Goal: Information Seeking & Learning: Learn about a topic

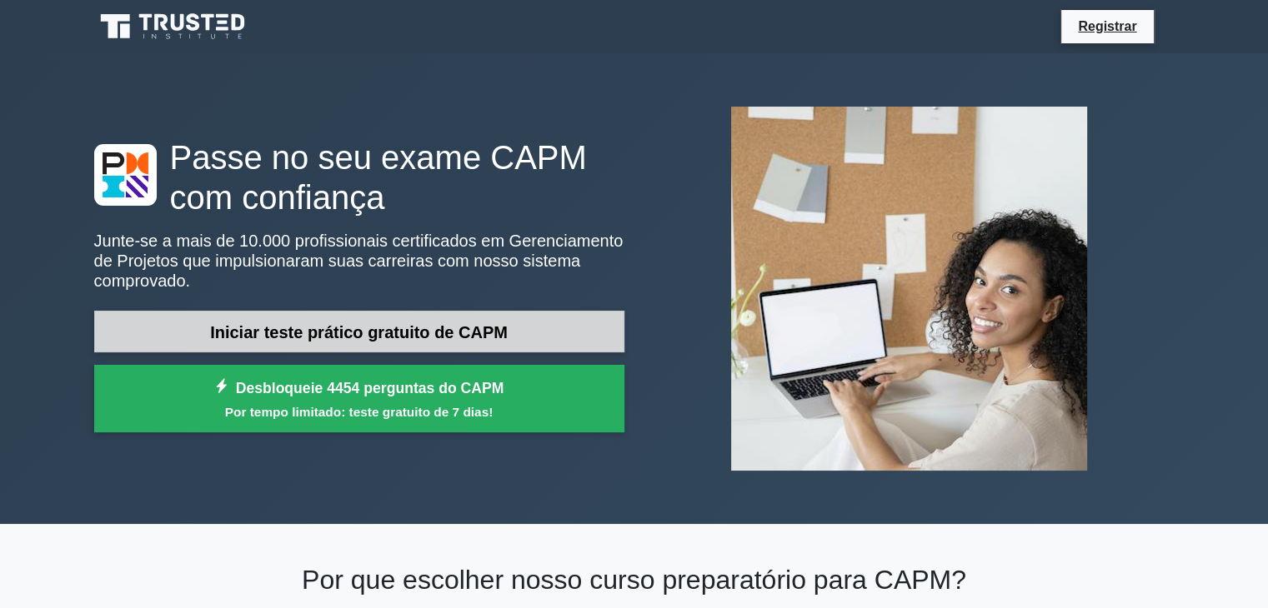
click at [397, 323] on font "Iniciar teste prático gratuito de CAPM" at bounding box center [359, 332] width 298 height 18
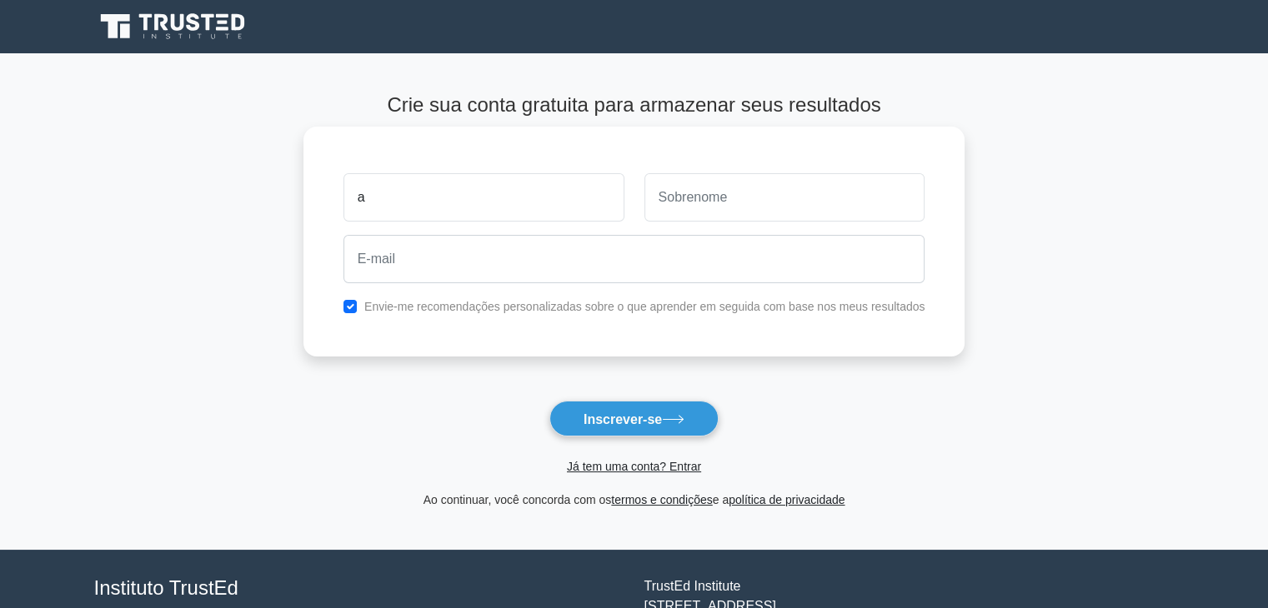
type input "Arthur"
click at [718, 207] on input "text" at bounding box center [784, 197] width 281 height 48
type input "Farias Marques"
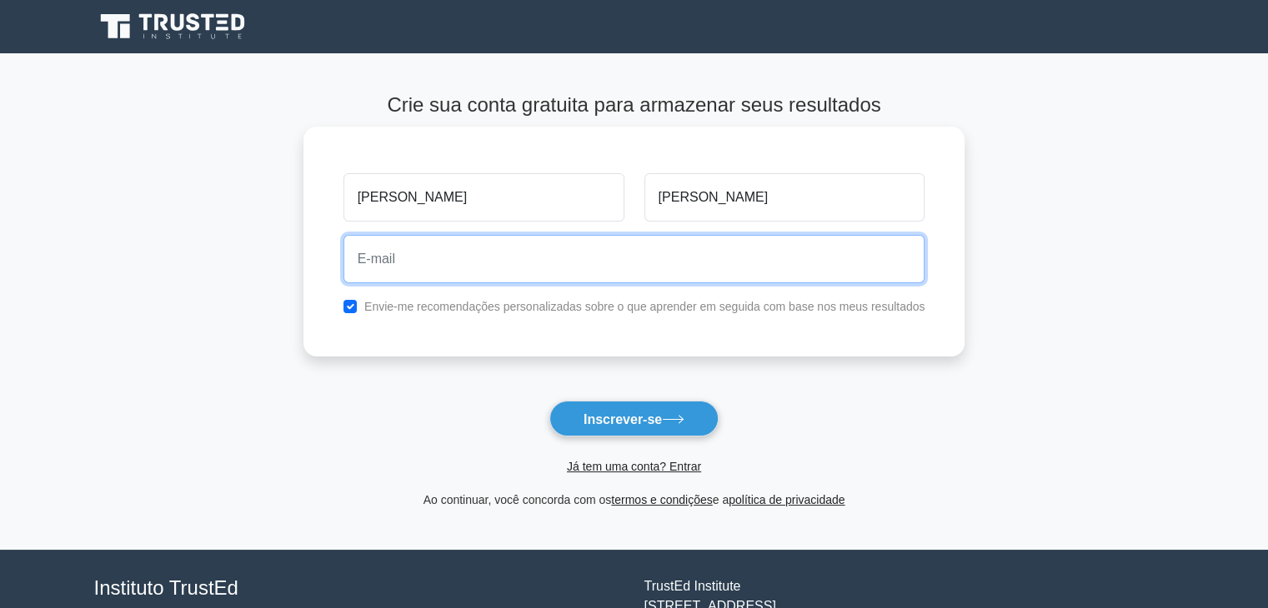
click at [586, 256] on input "email" at bounding box center [634, 259] width 582 height 48
type input "marques.arthur@gmail.com"
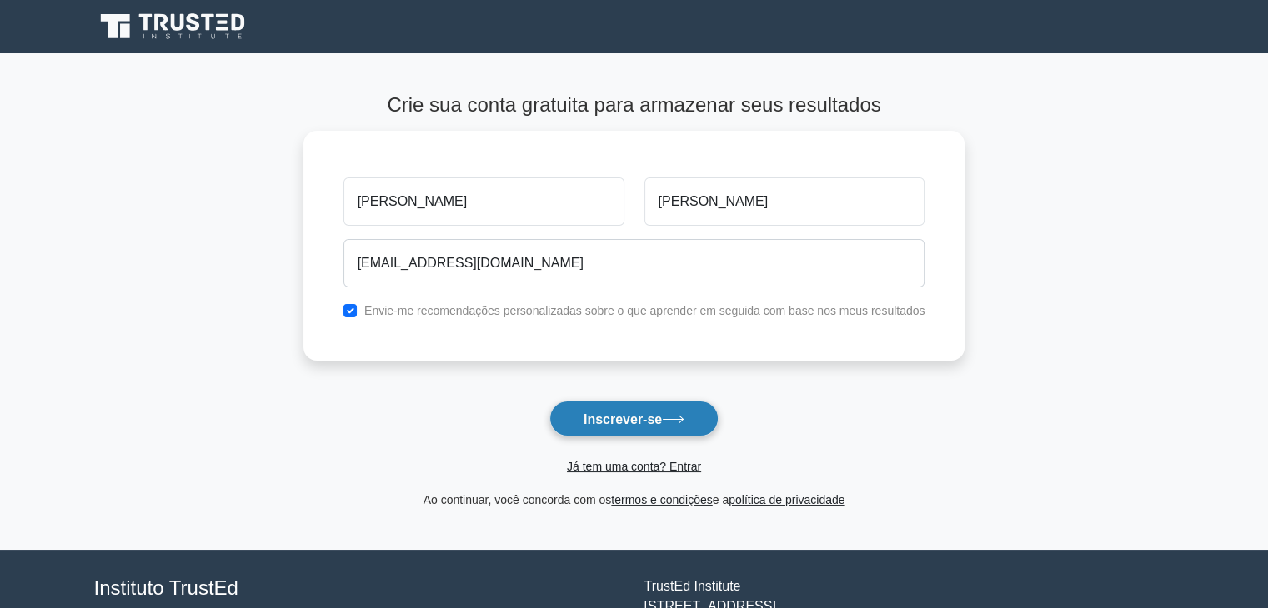
click at [605, 434] on button "Inscrever-se" at bounding box center [633, 419] width 169 height 36
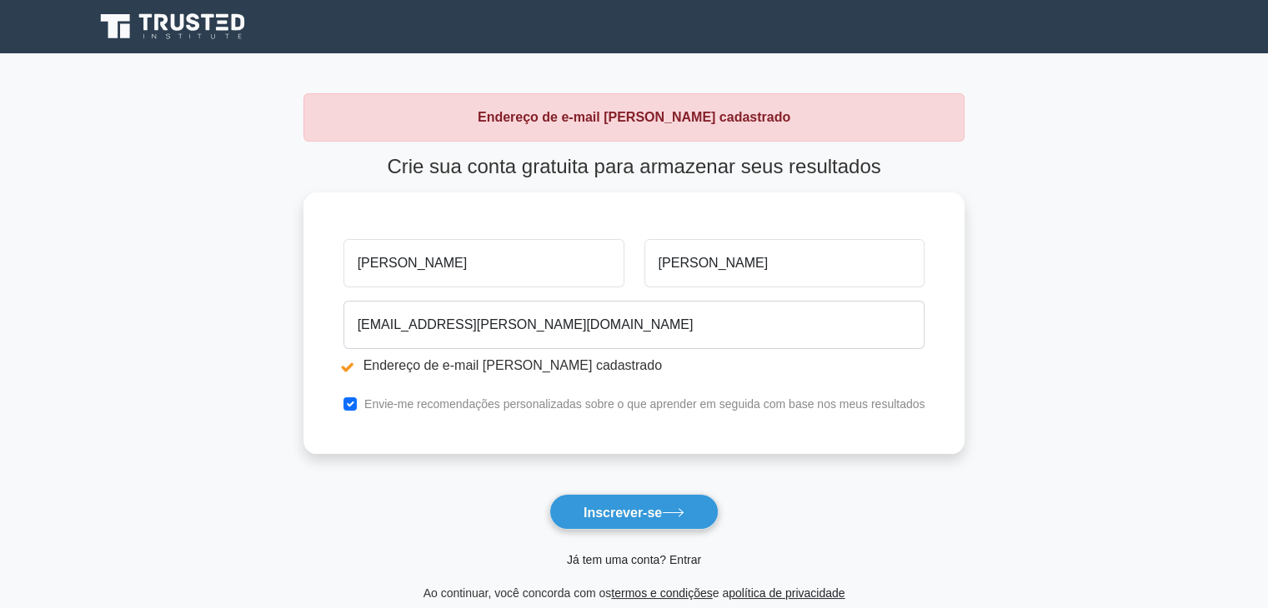
click at [644, 561] on font "Já tem uma conta? Entrar" at bounding box center [634, 559] width 134 height 13
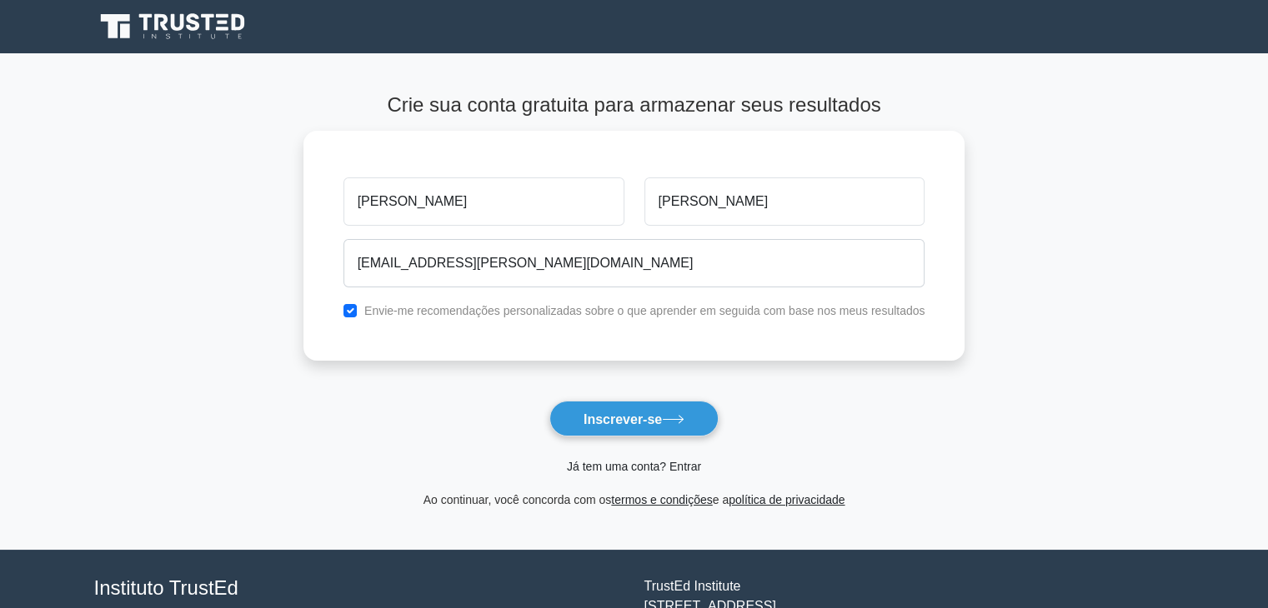
click at [685, 468] on font "Já tem uma conta? Entrar" at bounding box center [634, 466] width 134 height 13
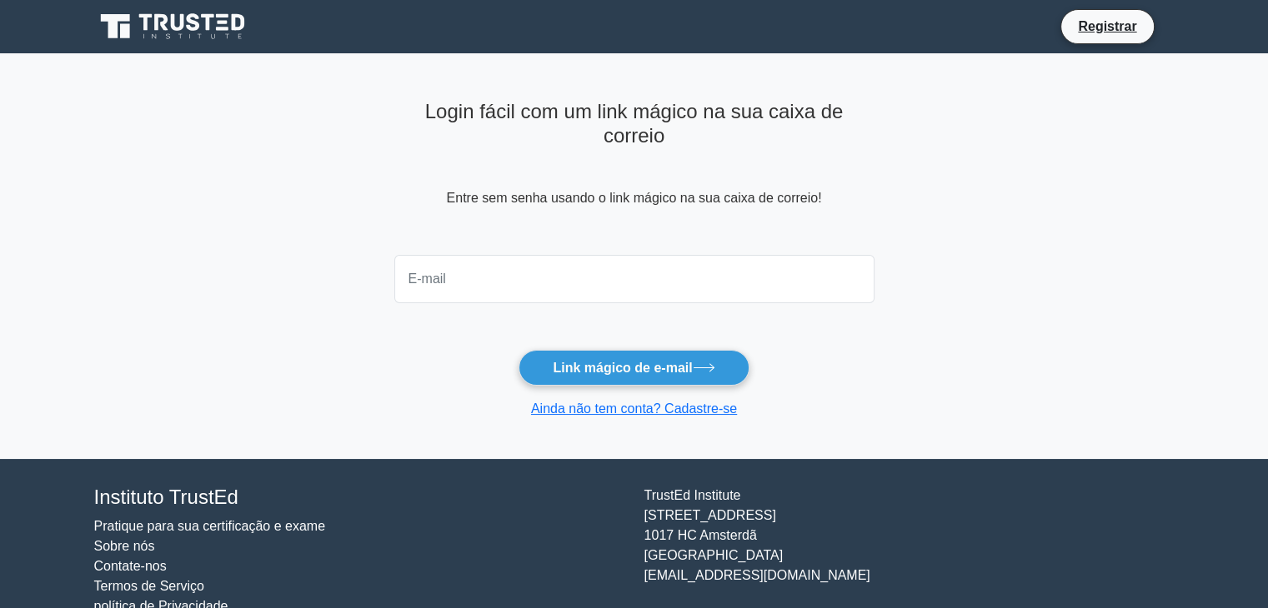
scroll to position [35, 0]
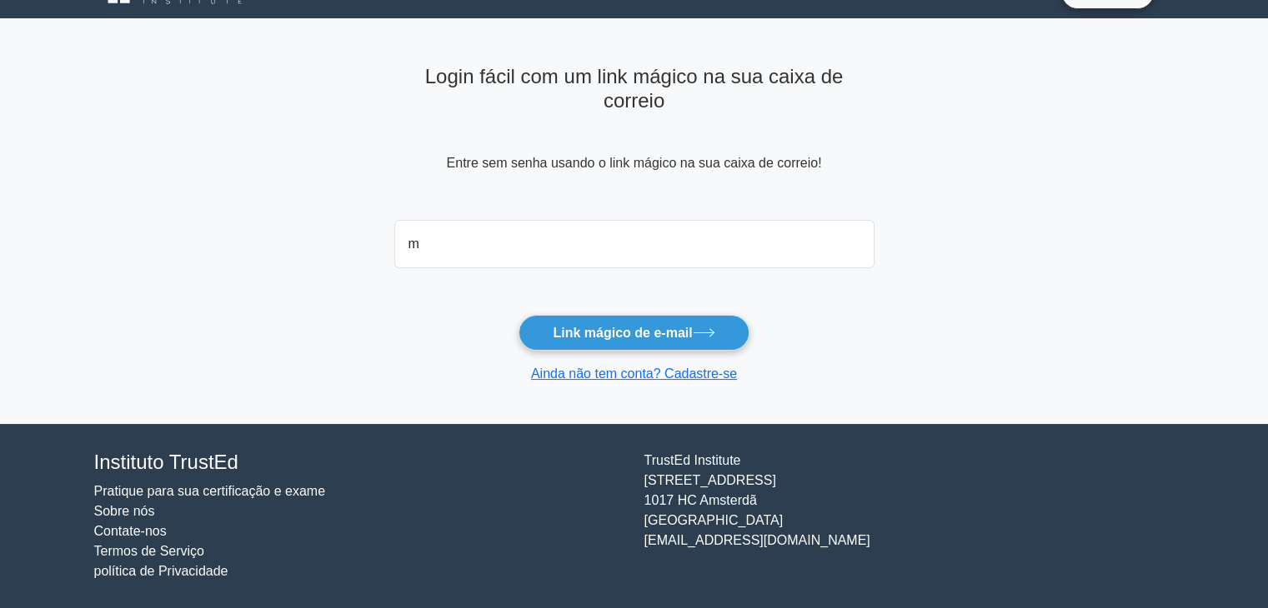
type input "marques.arthur@gmail.com"
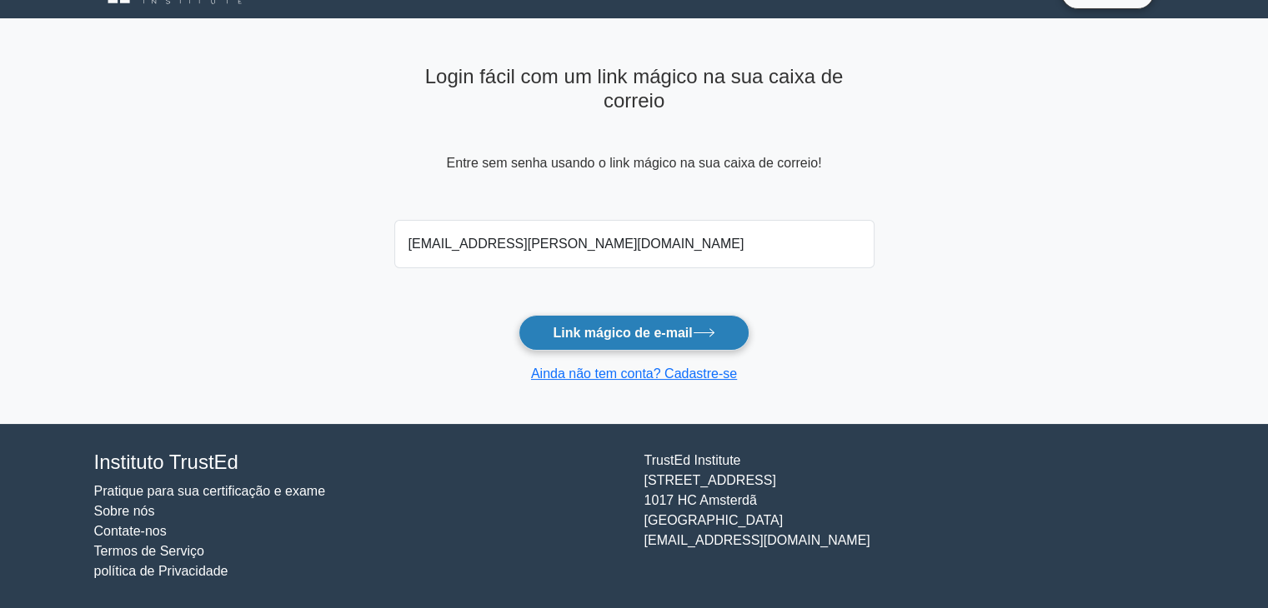
click at [651, 334] on font "Link mágico de e-mail" at bounding box center [622, 333] width 139 height 14
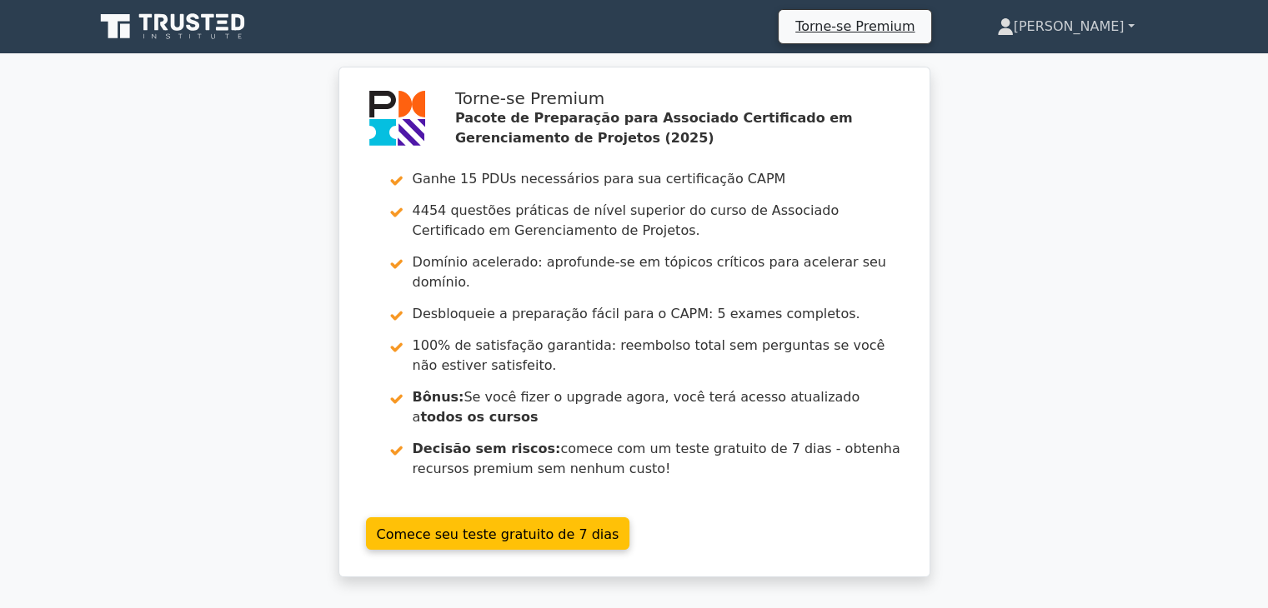
click at [1119, 24] on font "[PERSON_NAME]" at bounding box center [1069, 26] width 111 height 16
click at [1037, 403] on div "Torne-se Premium Pacote de Preparação para Associado Certificado em Gerenciamen…" at bounding box center [634, 332] width 1268 height 531
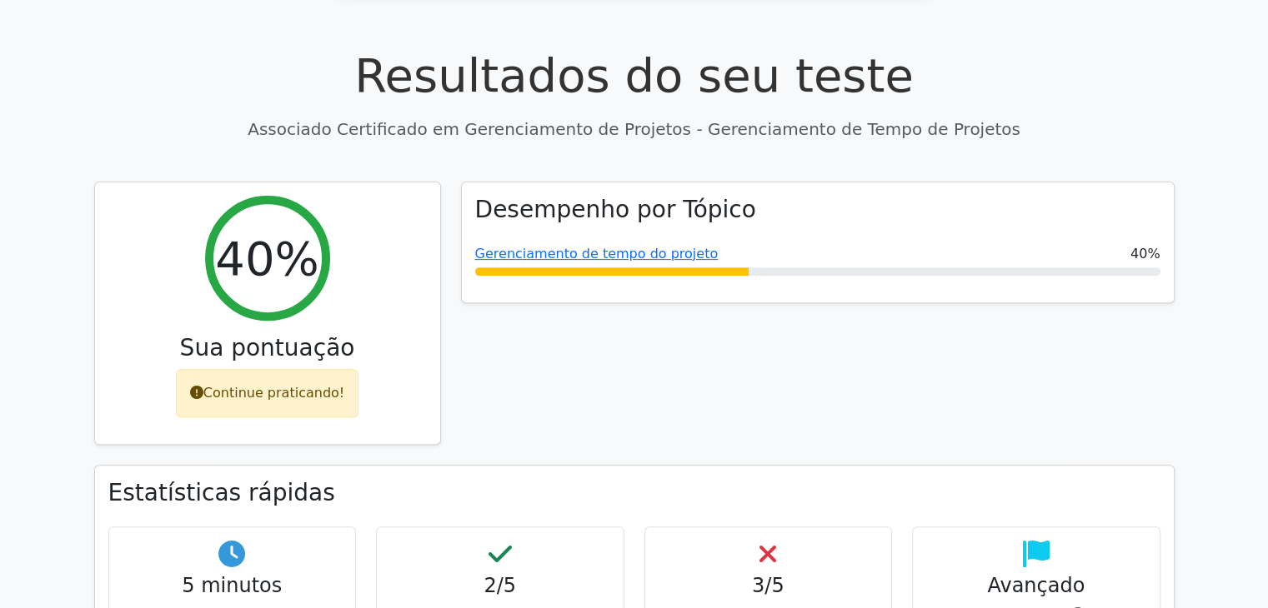
scroll to position [620, 0]
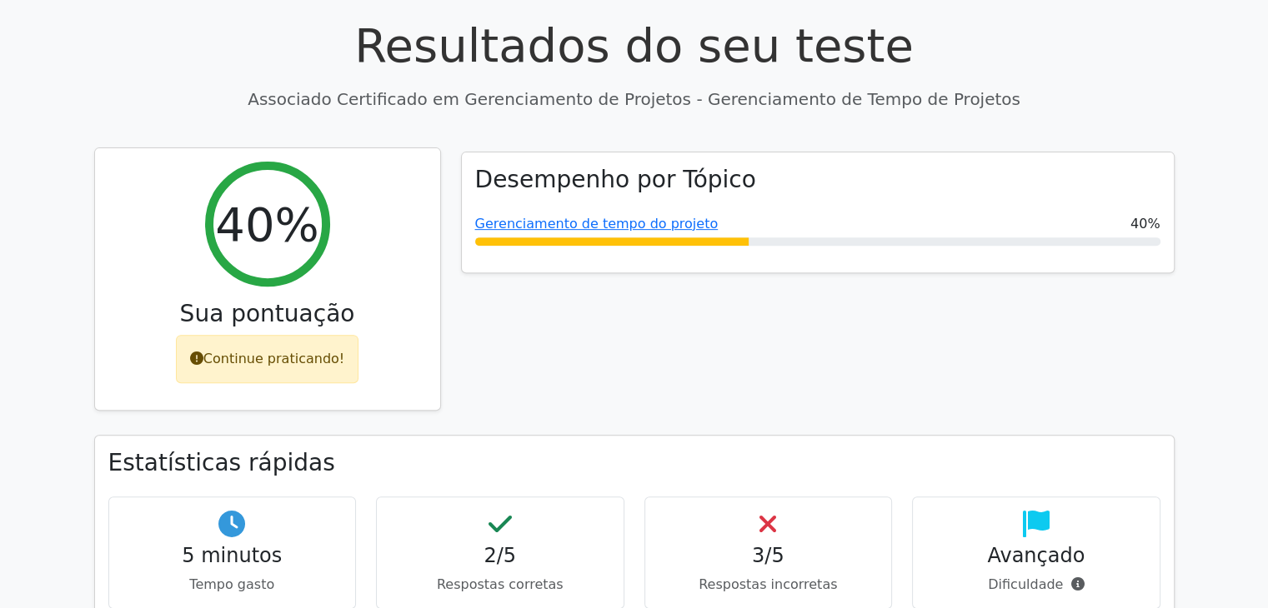
click at [294, 351] on font "Continue praticando!" at bounding box center [273, 359] width 141 height 16
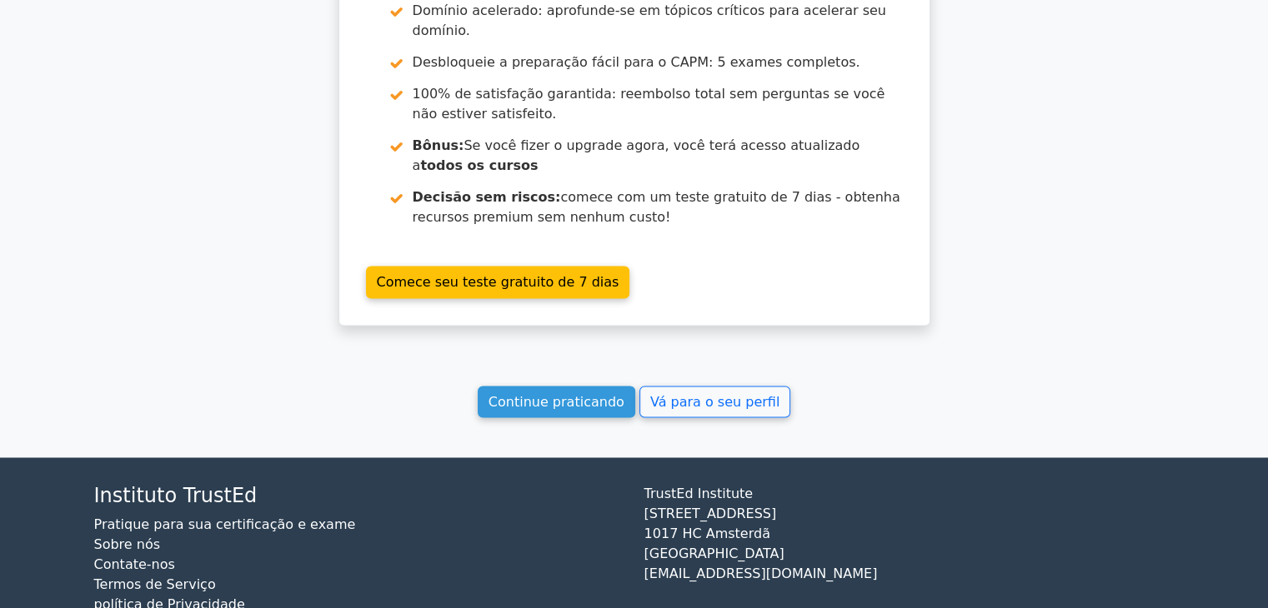
scroll to position [2514, 0]
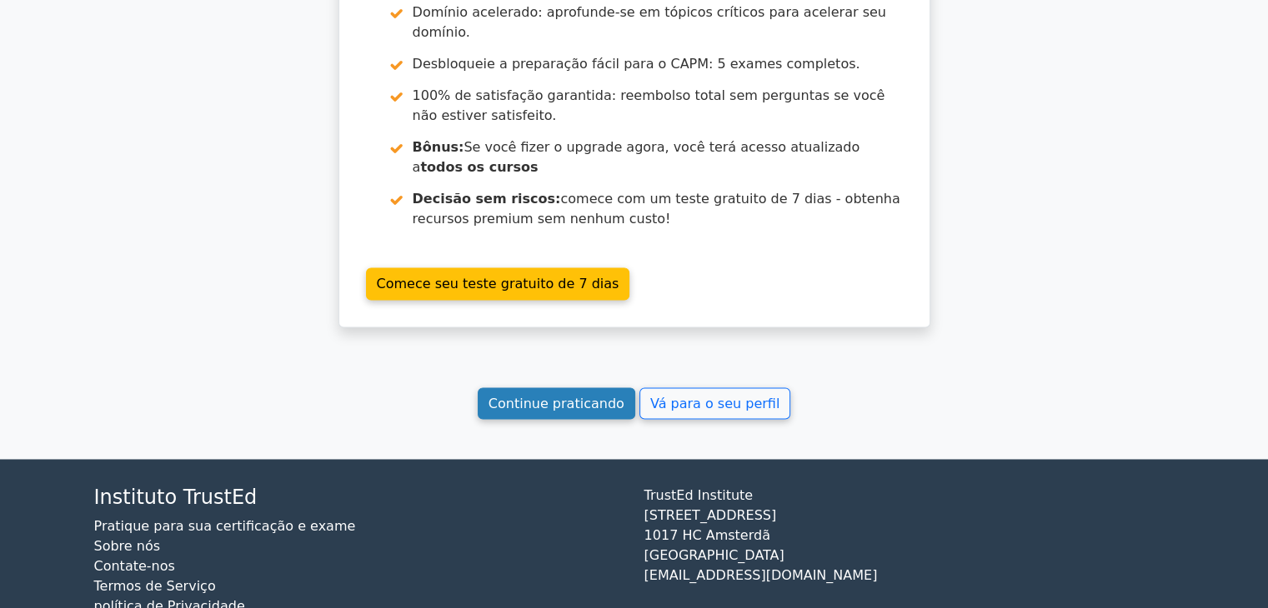
click at [597, 395] on font "Continue praticando" at bounding box center [556, 403] width 136 height 16
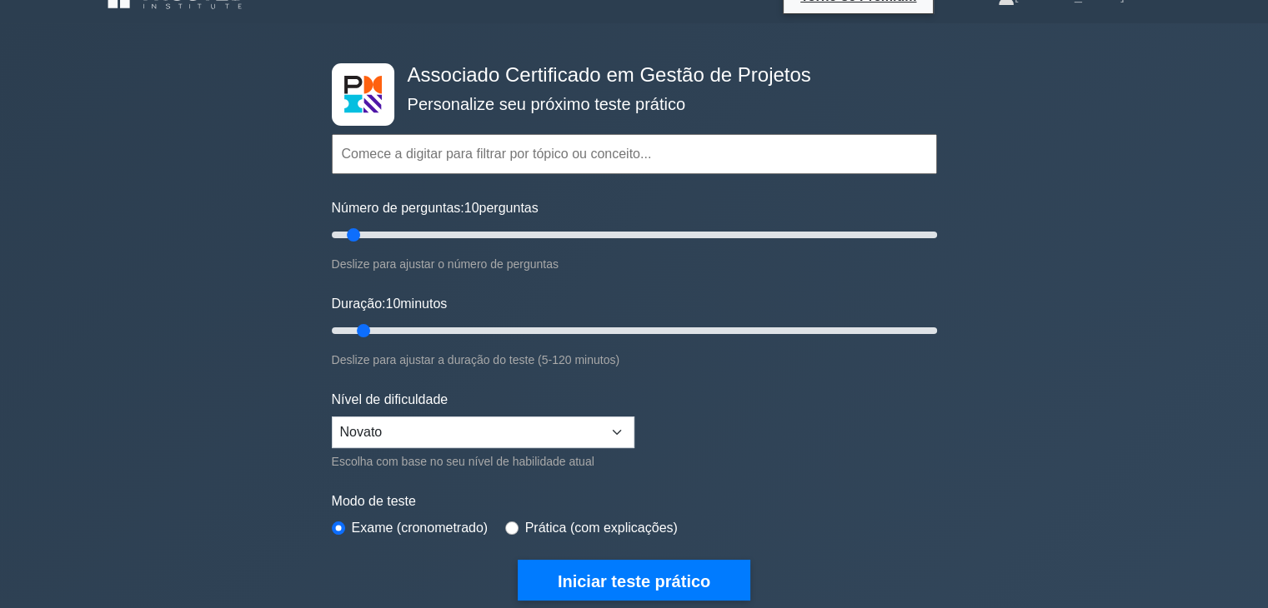
scroll to position [32, 0]
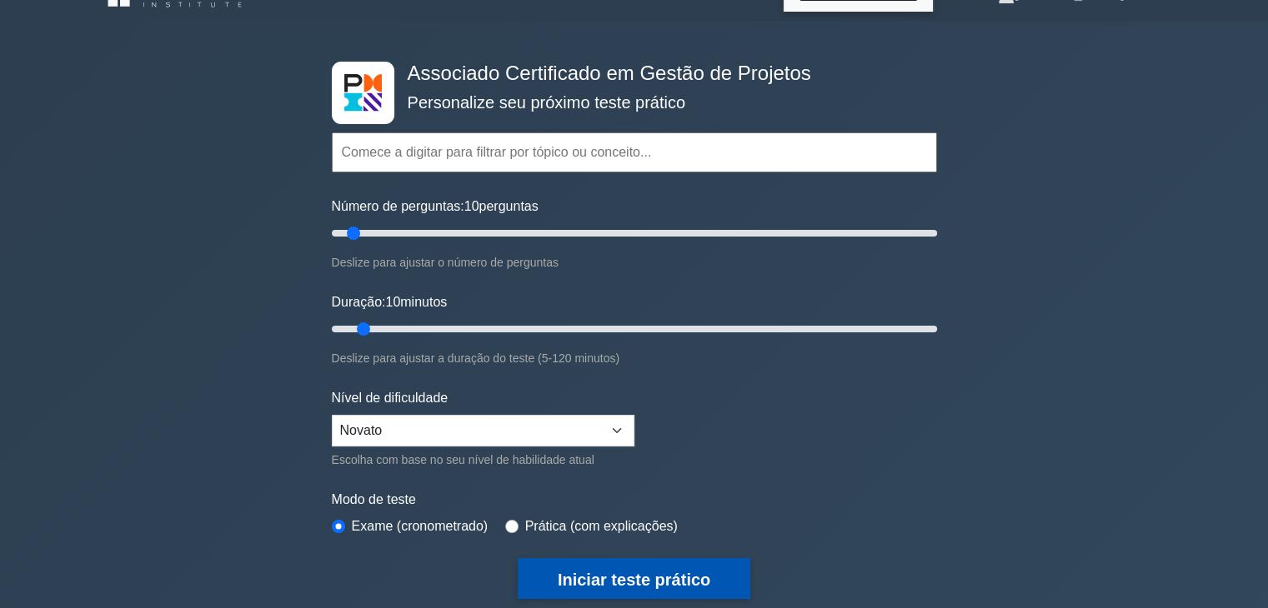
click at [641, 585] on button "Iniciar teste prático" at bounding box center [634, 578] width 233 height 41
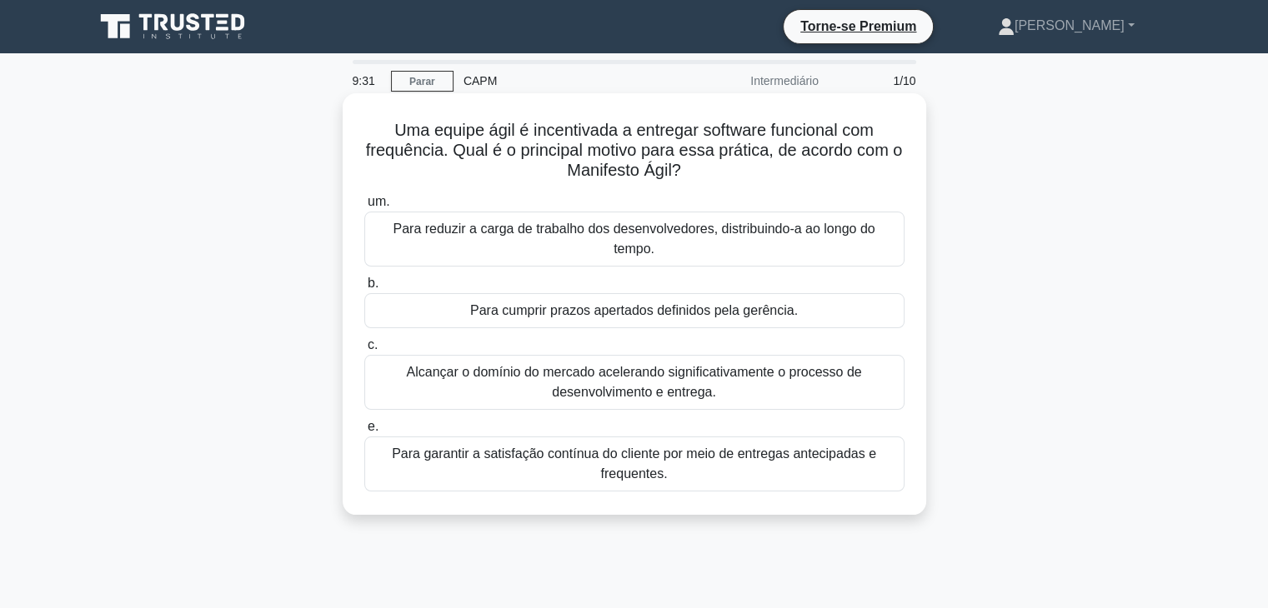
click at [593, 453] on font "Para garantir a satisfação contínua do cliente por meio de entregas antecipadas…" at bounding box center [634, 464] width 525 height 40
click at [364, 433] on input "e. Para garantir a satisfação contínua do cliente por meio de entregas antecipa…" at bounding box center [364, 427] width 0 height 11
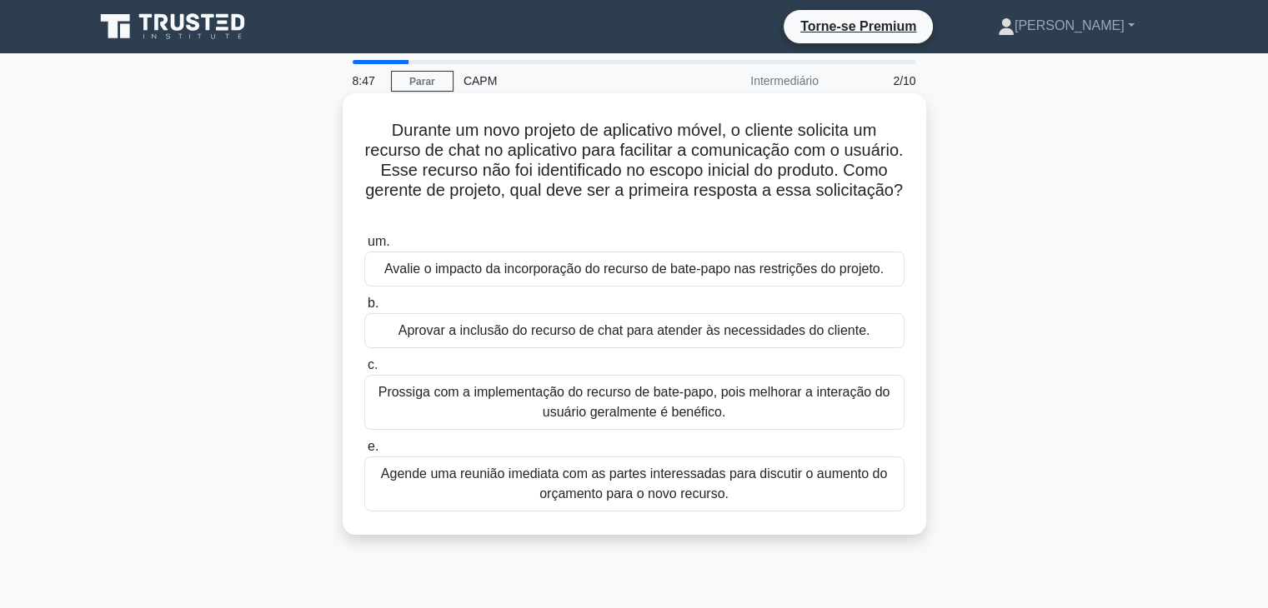
click at [584, 484] on font "Agende uma reunião imediata com as partes interessadas para discutir o aumento …" at bounding box center [634, 484] width 506 height 34
click at [364, 453] on input "e. Agende uma reunião imediata com as partes interessadas para discutir o aumen…" at bounding box center [364, 447] width 0 height 11
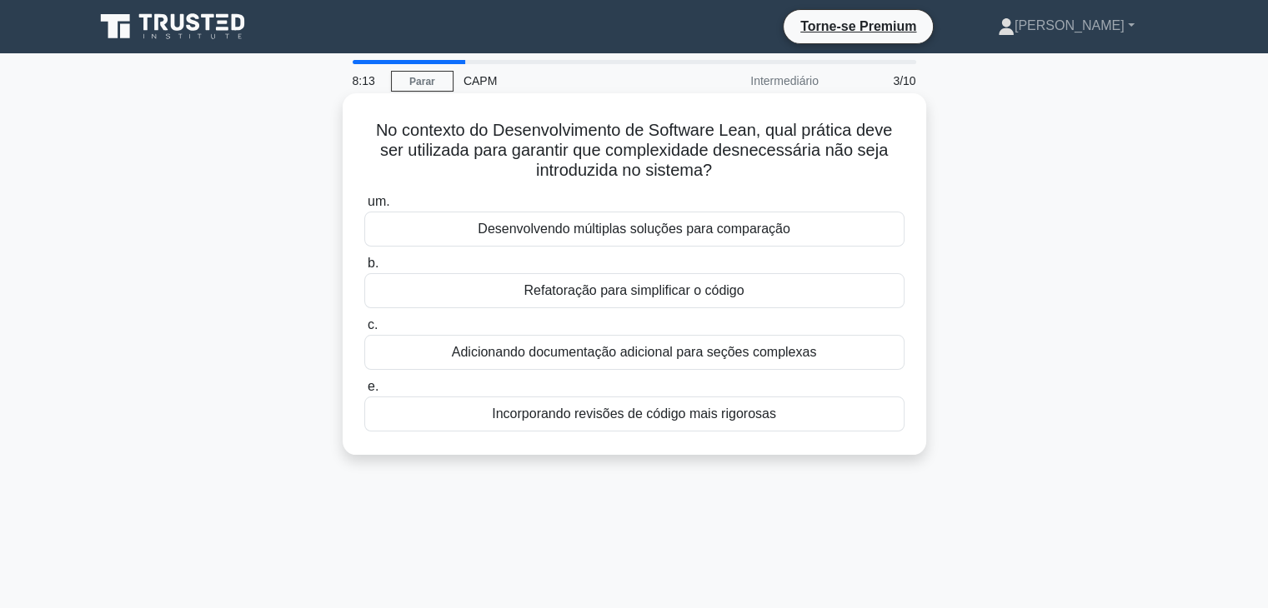
click at [613, 354] on font "Adicionando documentação adicional para seções complexas" at bounding box center [634, 352] width 365 height 14
click at [364, 331] on input "c. Adicionando documentação adicional para seções complexas" at bounding box center [364, 325] width 0 height 11
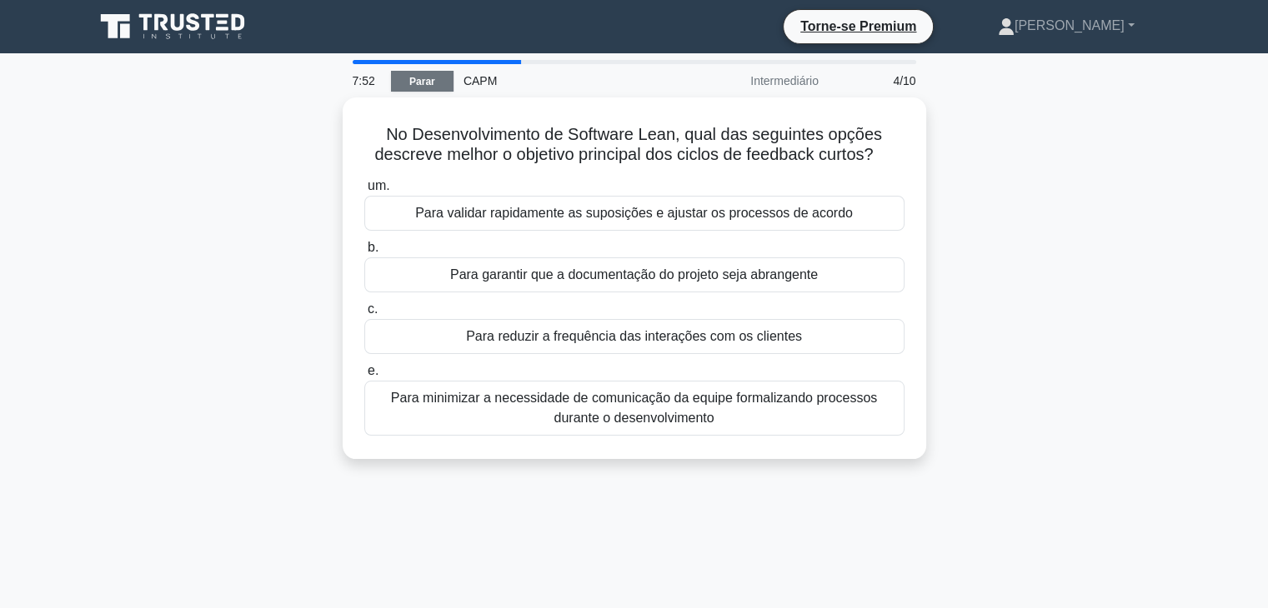
click at [419, 86] on font "Parar" at bounding box center [422, 82] width 26 height 12
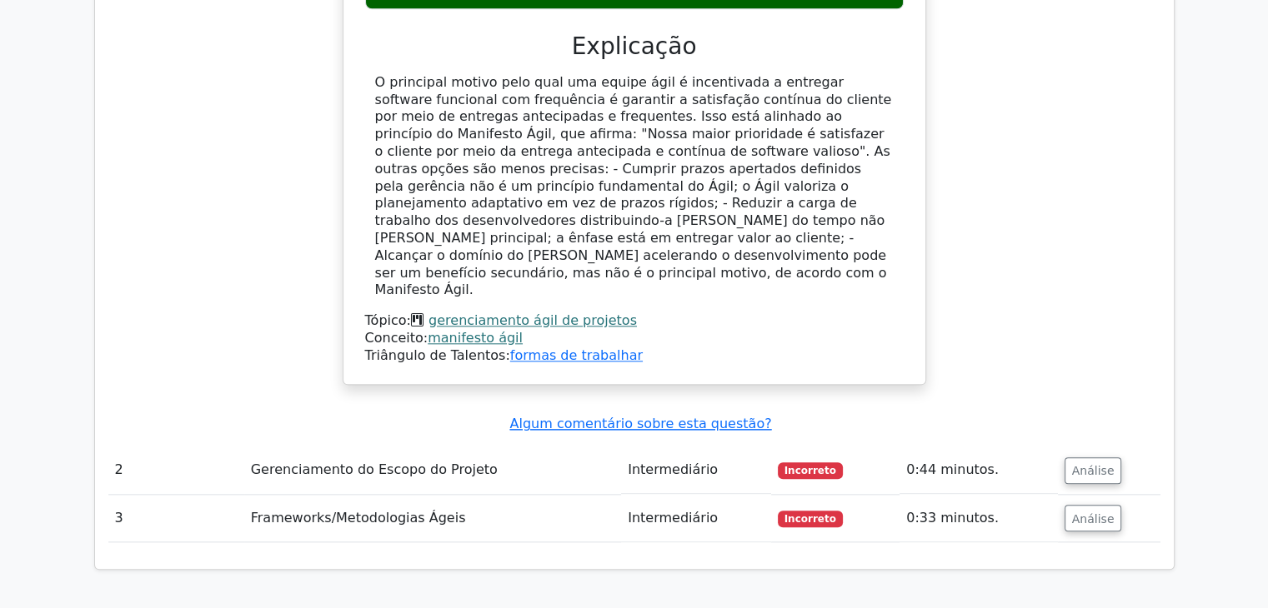
scroll to position [1784, 0]
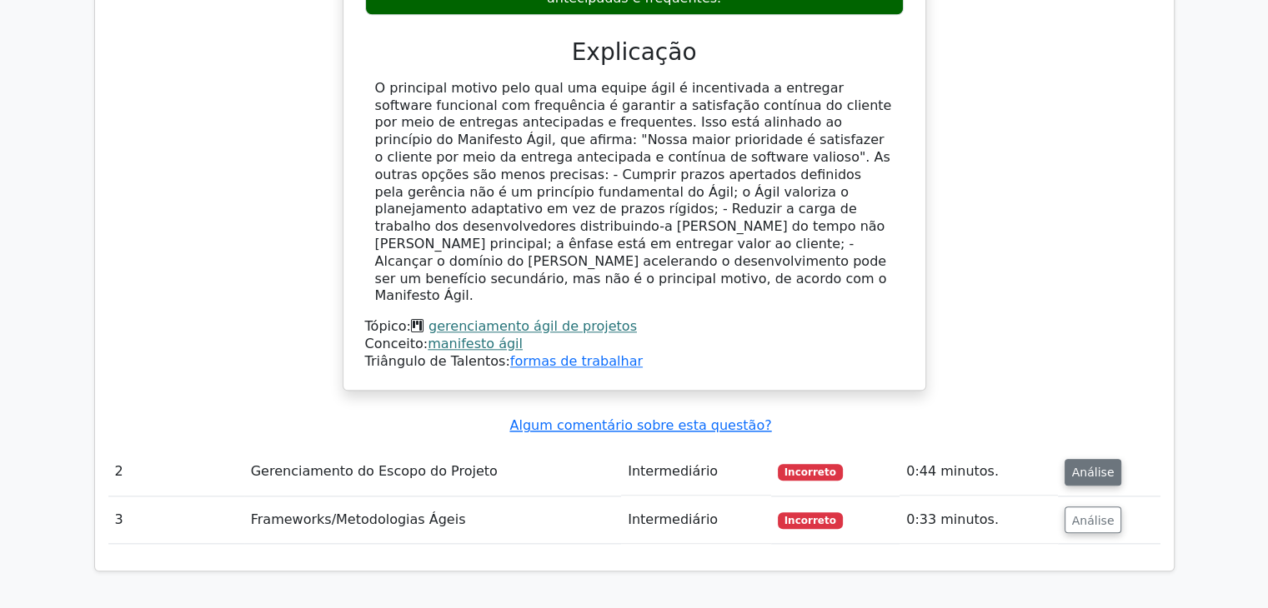
click at [1074, 466] on font "Análise" at bounding box center [1093, 472] width 43 height 13
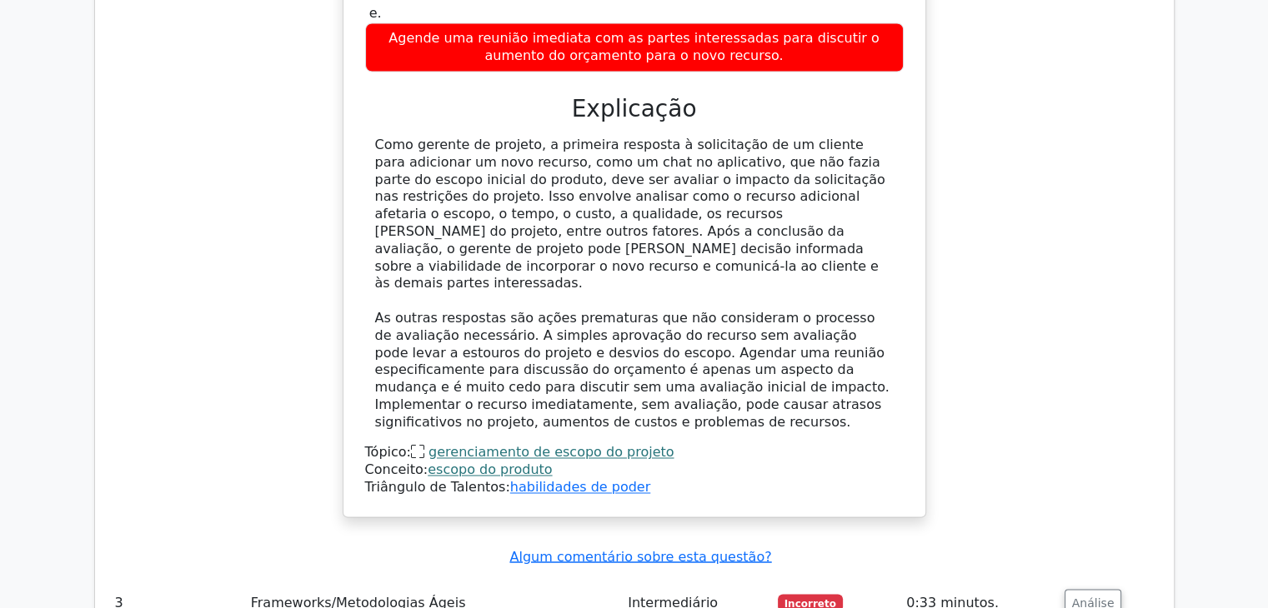
scroll to position [2660, 0]
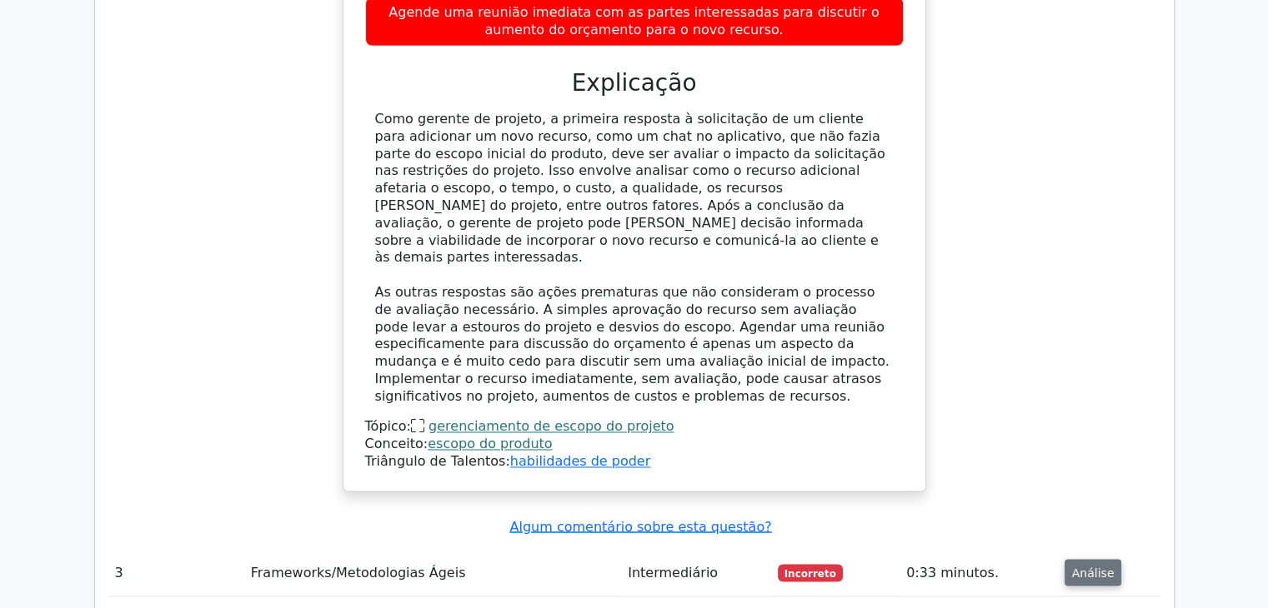
click at [1075, 566] on font "Análise" at bounding box center [1093, 572] width 43 height 13
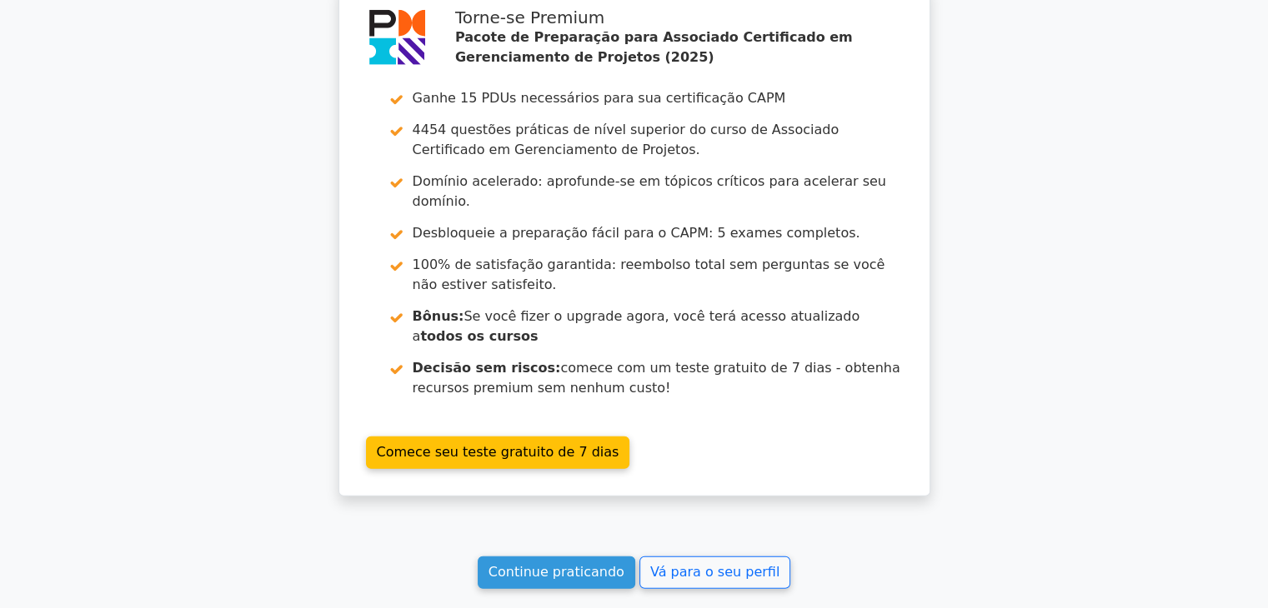
scroll to position [4248, 0]
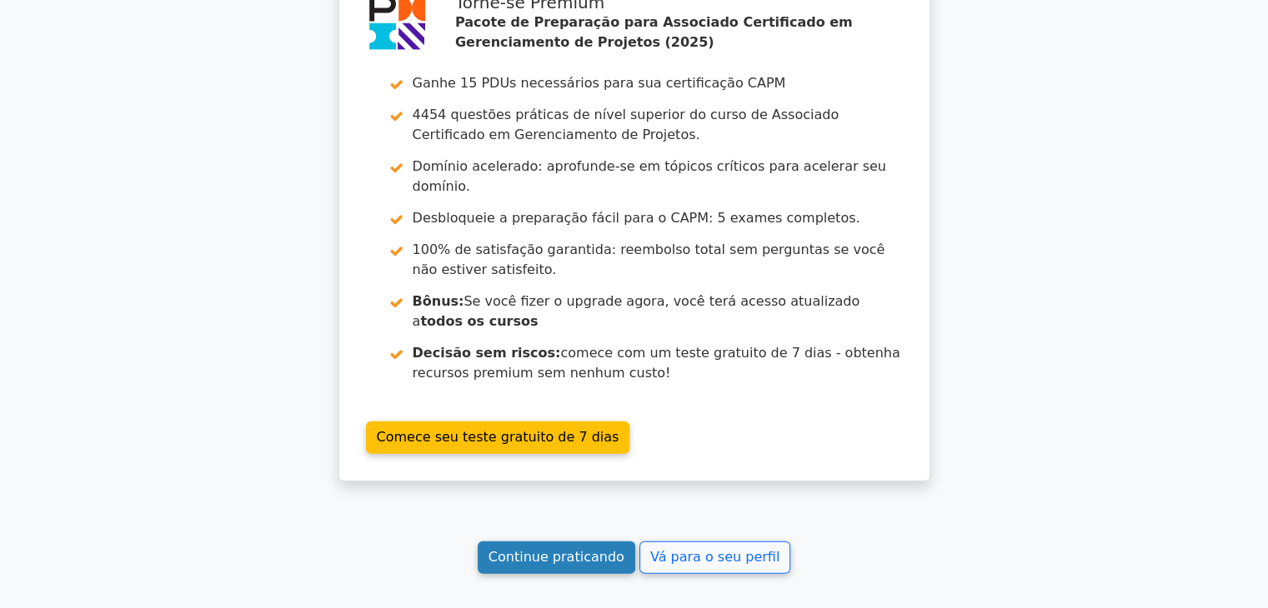
click at [584, 550] on font "Continue praticando" at bounding box center [556, 558] width 136 height 16
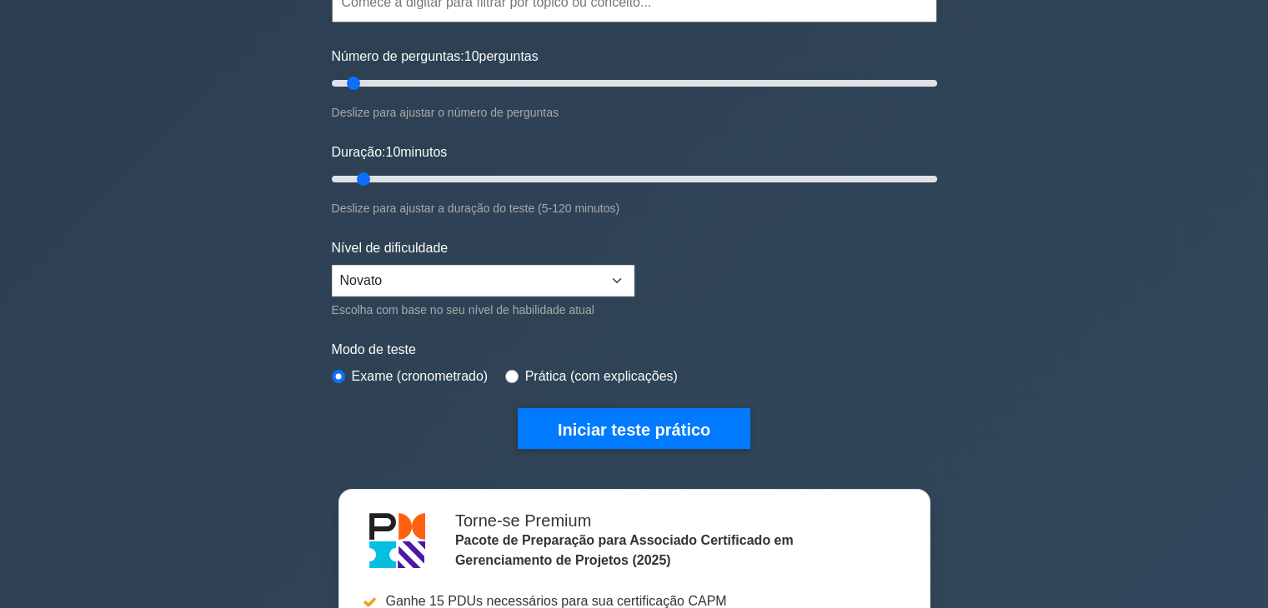
scroll to position [188, 0]
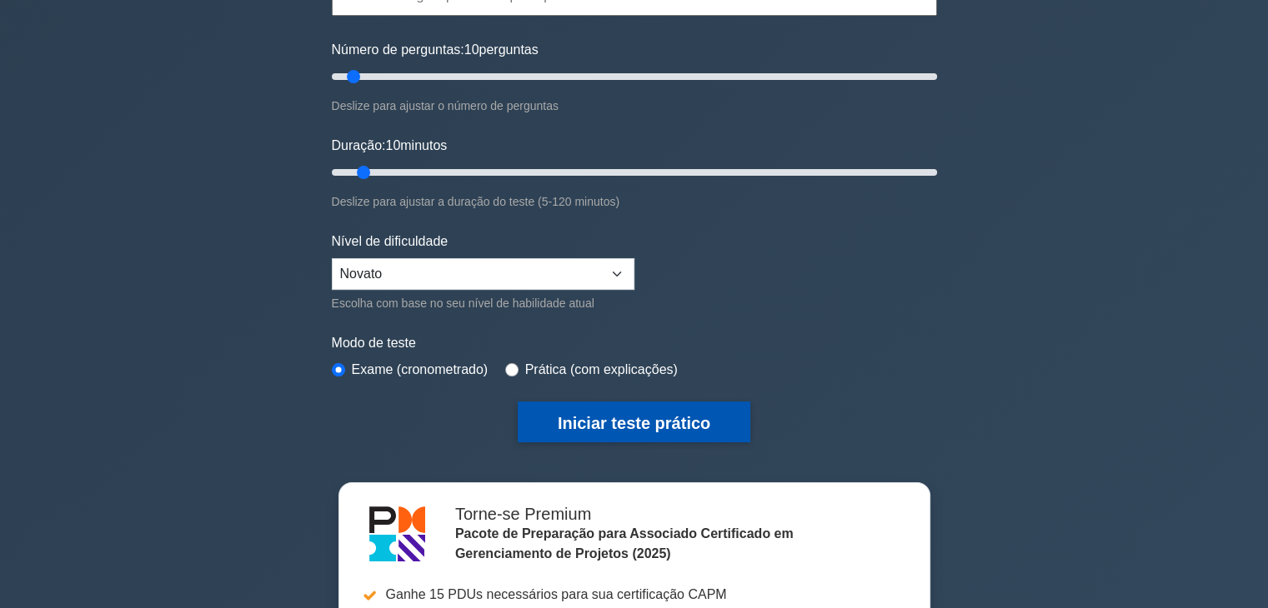
click at [580, 419] on font "Iniciar teste prático" at bounding box center [634, 423] width 153 height 18
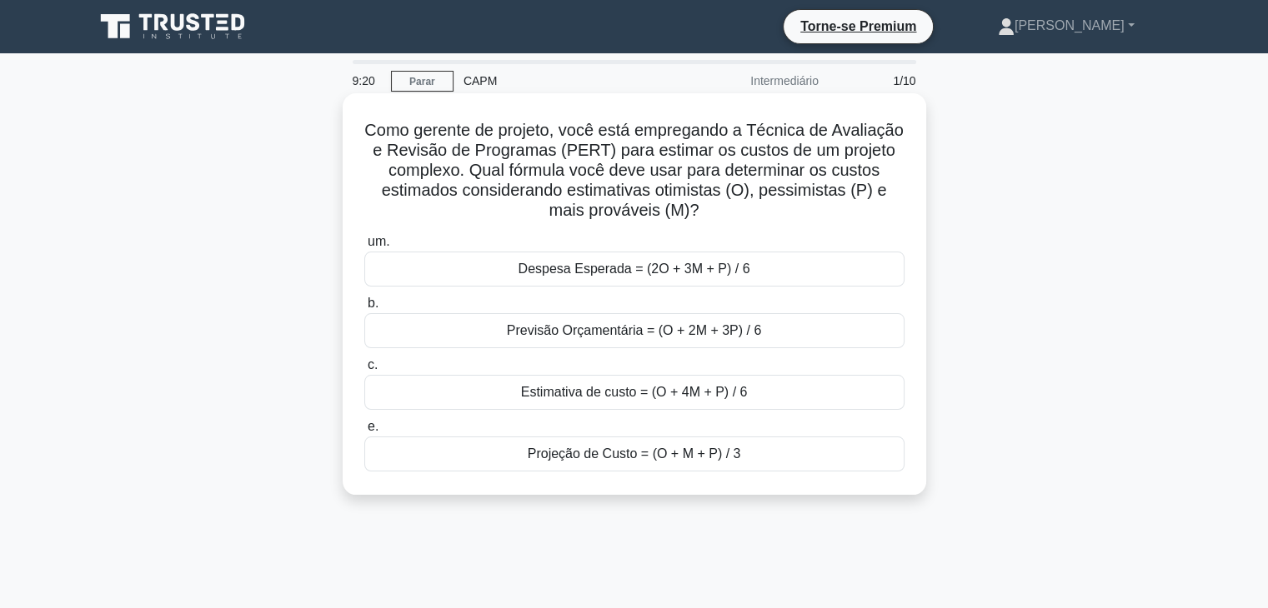
click at [589, 455] on font "Projeção de Custo = (O + M + P) / 3" at bounding box center [634, 454] width 213 height 14
click at [364, 433] on input "e. Projeção de Custo = (O + M + P) / 3" at bounding box center [364, 427] width 0 height 11
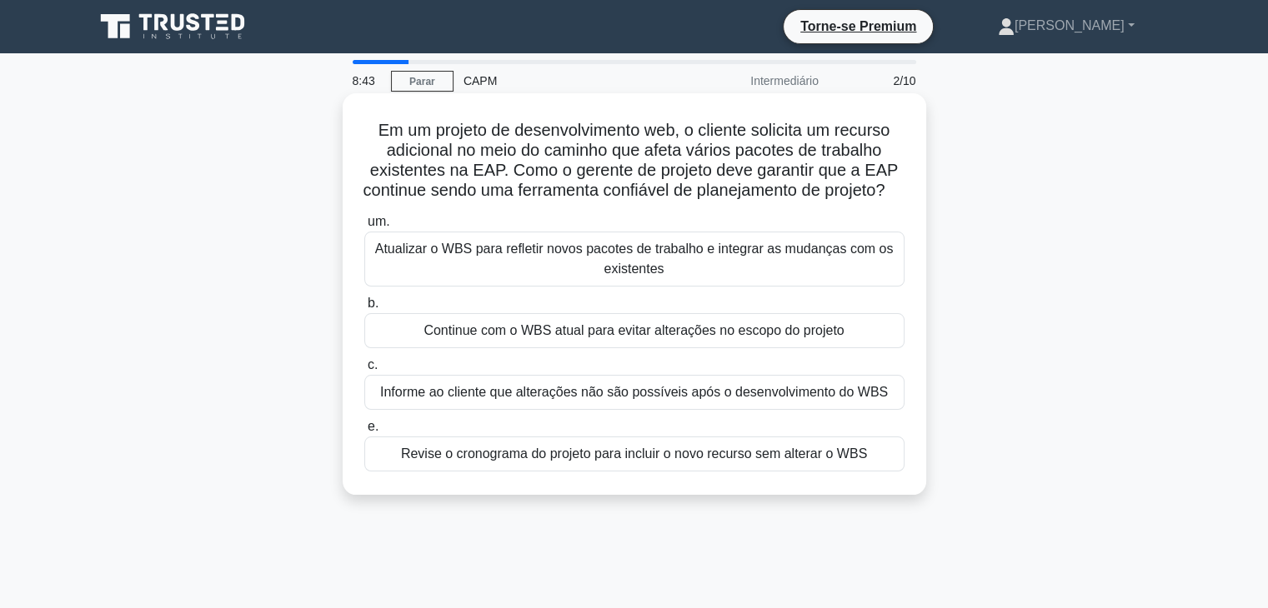
click at [585, 275] on font "Atualizar o WBS para refletir novos pacotes de trabalho e integrar as mudanças …" at bounding box center [634, 259] width 518 height 34
click at [364, 228] on input "um. Atualizar o WBS para refletir novos pacotes de trabalho e integrar as mudan…" at bounding box center [364, 222] width 0 height 11
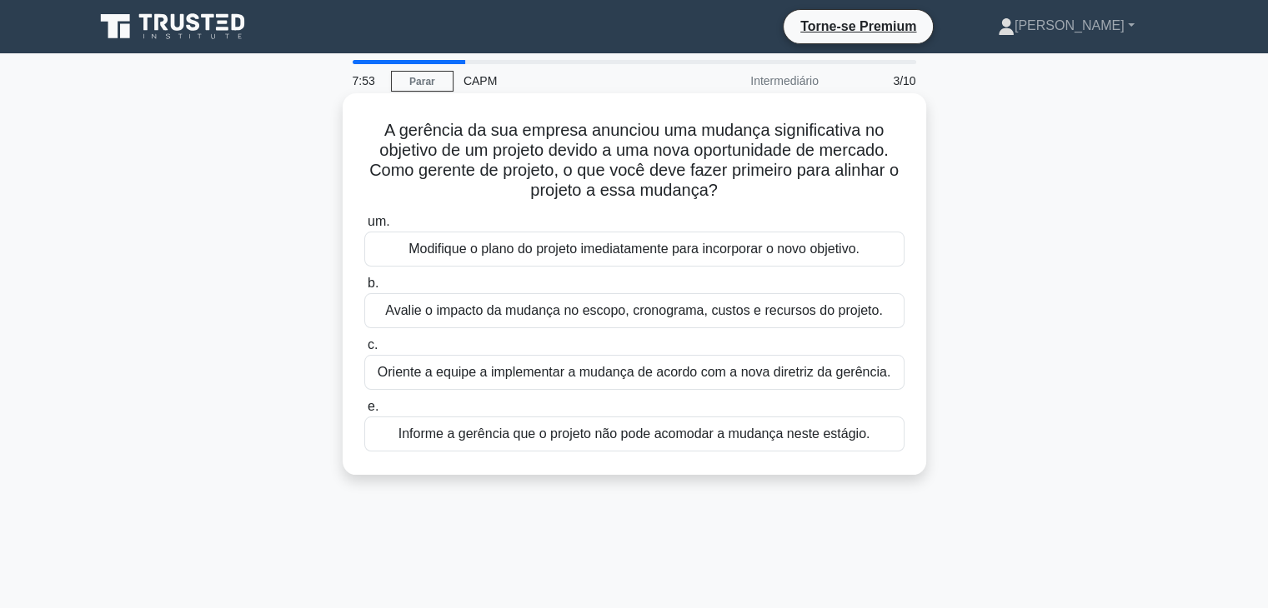
click at [605, 318] on font "Avalie o impacto da mudança no escopo, cronograma, custos e recursos do projeto." at bounding box center [633, 310] width 497 height 14
click at [364, 289] on input "b. Avalie o impacto da mudança no escopo, cronograma, custos e recursos do proj…" at bounding box center [364, 283] width 0 height 11
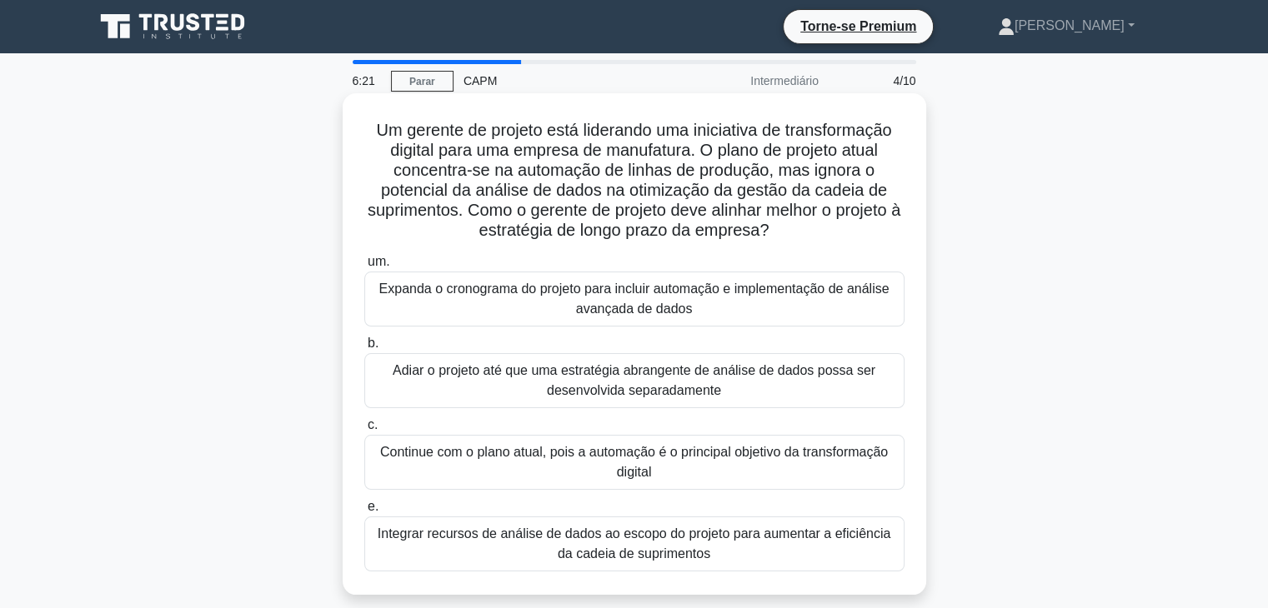
click at [653, 482] on font "Continue com o plano atual, pois a automação é o principal objetivo da transfor…" at bounding box center [634, 463] width 525 height 40
click at [364, 431] on input "c. Continue com o plano atual, pois a automação é o principal objetivo da trans…" at bounding box center [364, 425] width 0 height 11
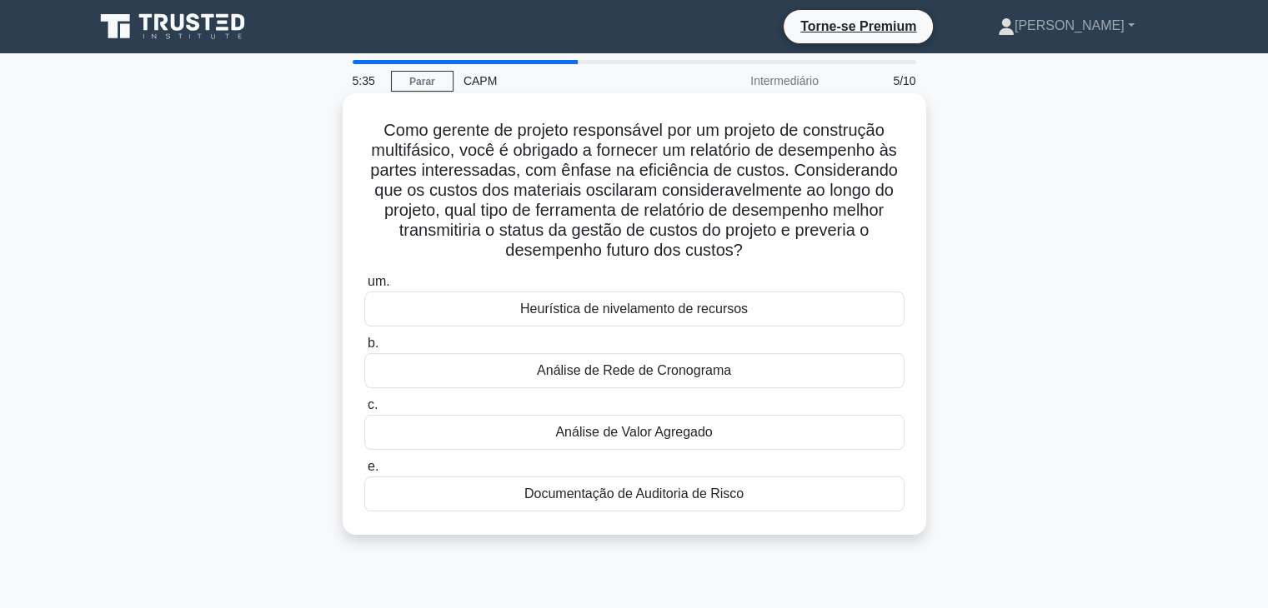
click at [663, 439] on font "Análise de Valor Agregado" at bounding box center [633, 432] width 157 height 14
click at [364, 411] on input "c. Análise de Valor Agregado" at bounding box center [364, 405] width 0 height 11
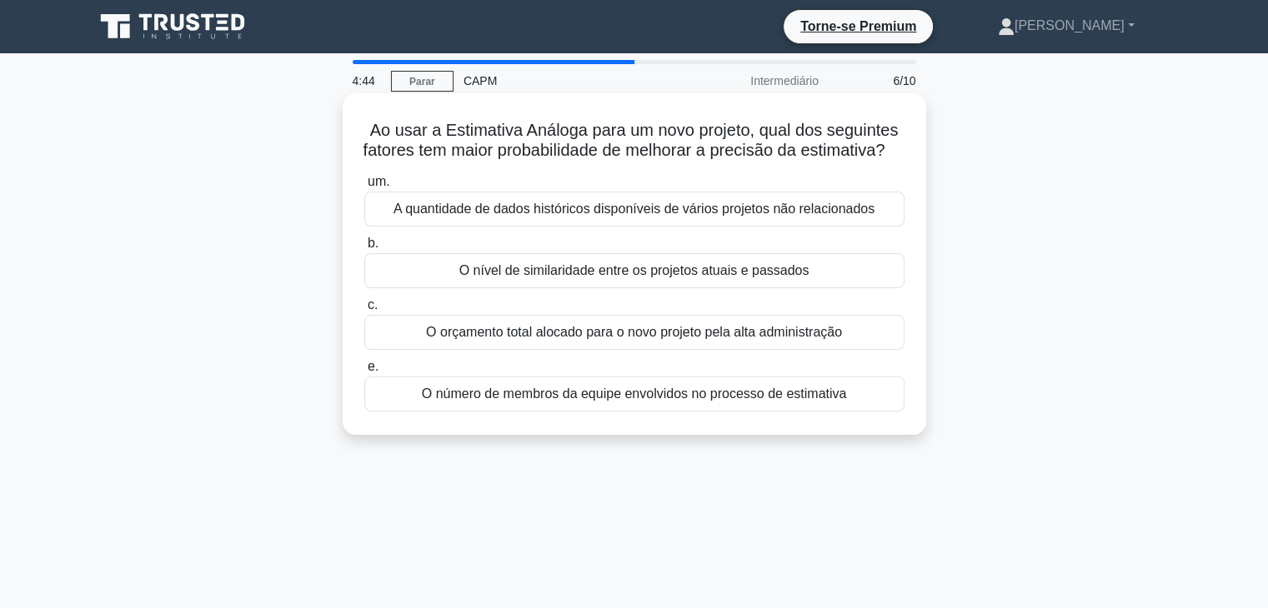
click at [600, 278] on font "O nível de similaridade entre os projetos atuais e passados" at bounding box center [634, 270] width 350 height 14
click at [364, 249] on input "b. O nível de similaridade entre os projetos atuais e passados" at bounding box center [364, 243] width 0 height 11
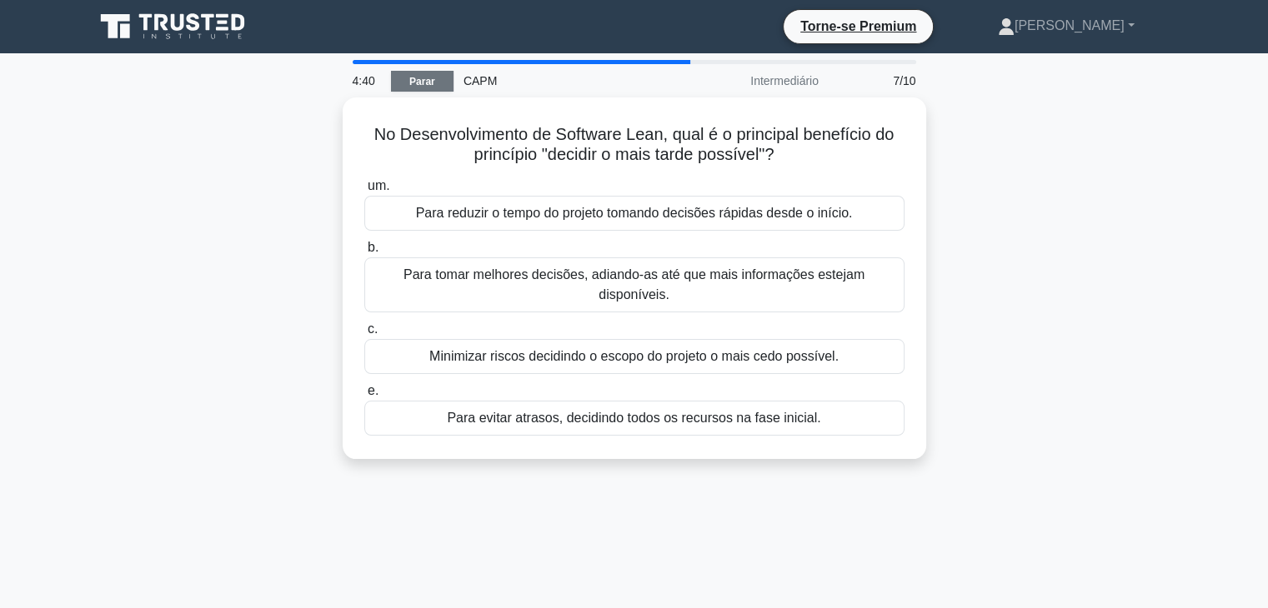
click at [429, 80] on font "Parar" at bounding box center [422, 82] width 26 height 12
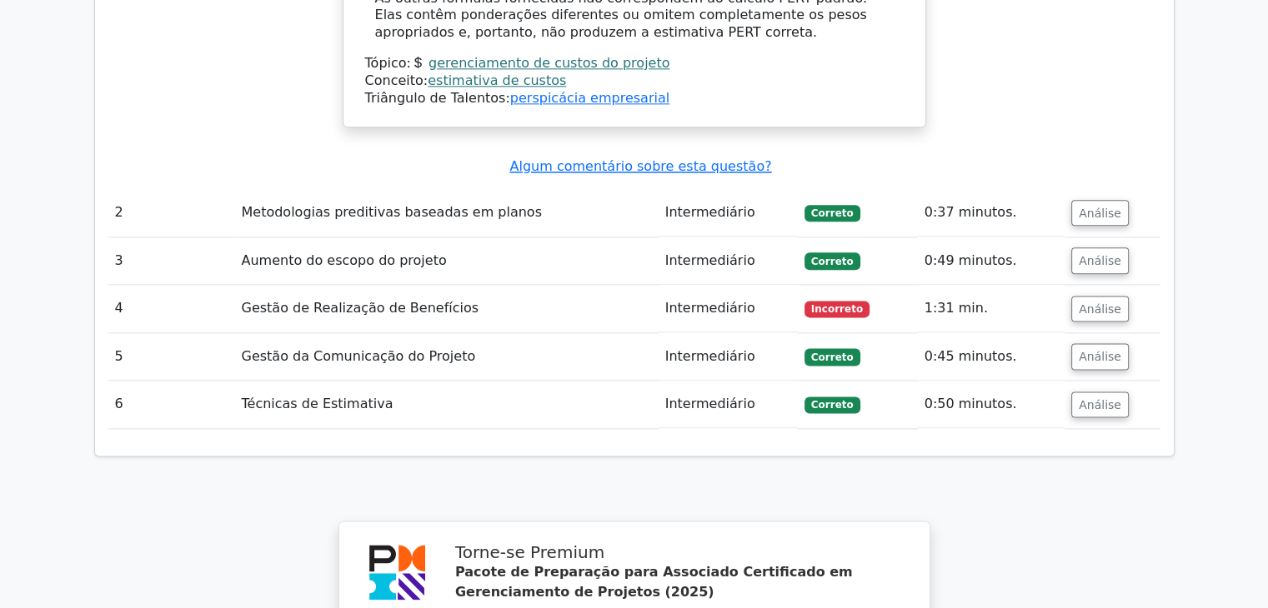
scroll to position [2099, 0]
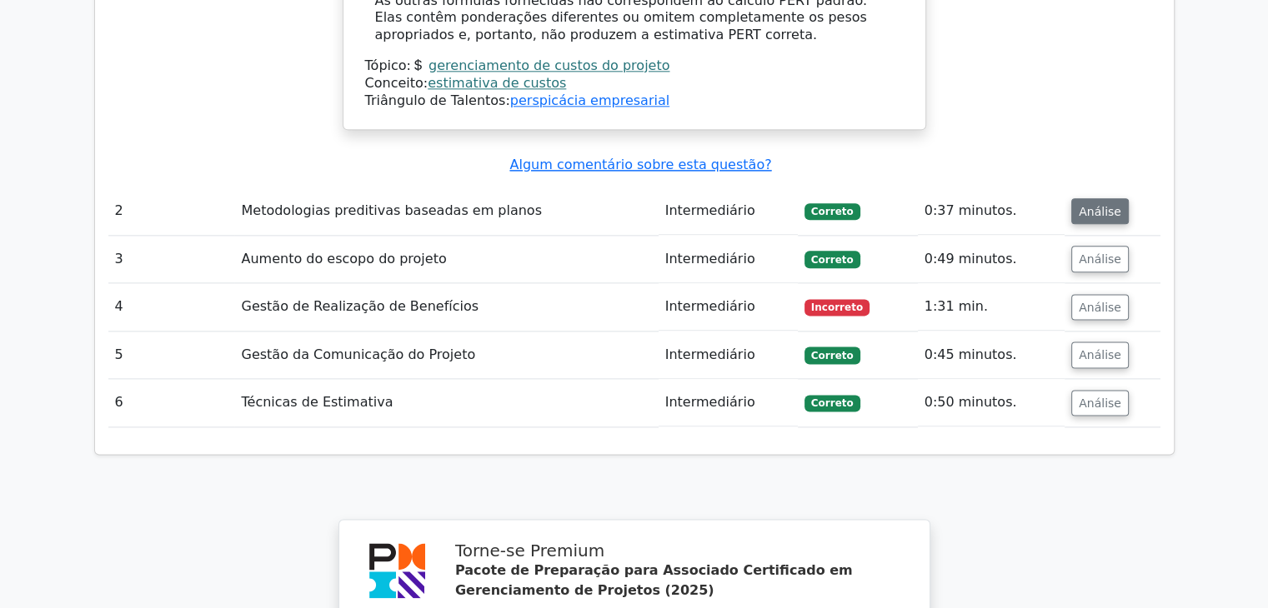
click at [1091, 204] on font "Análise" at bounding box center [1100, 210] width 43 height 13
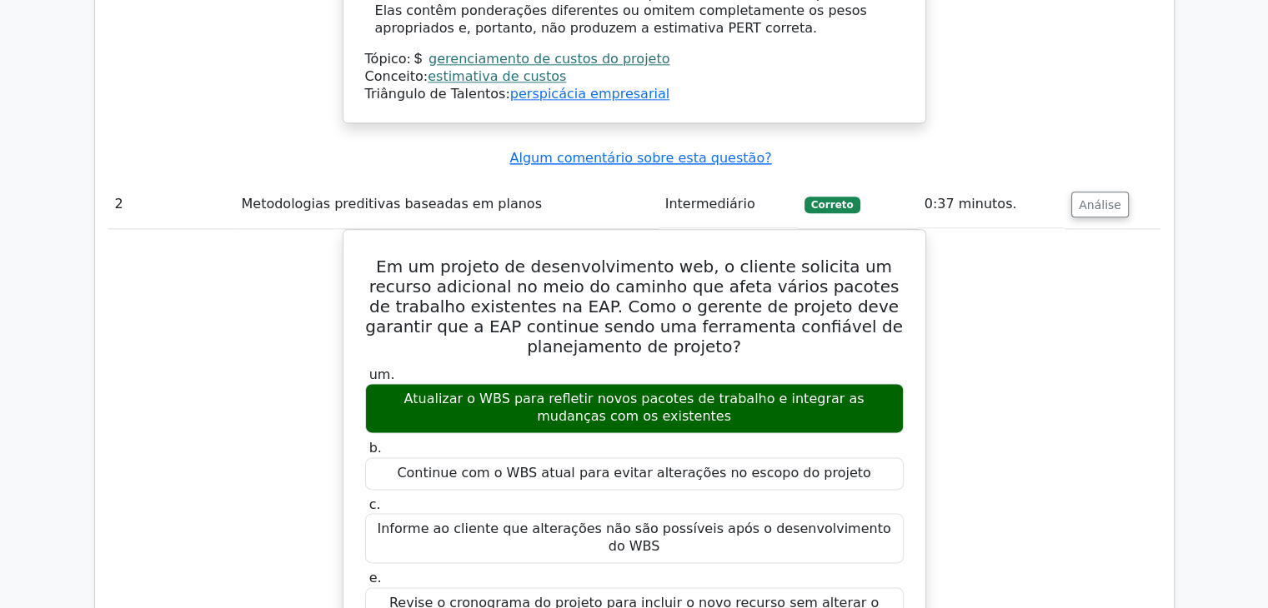
scroll to position [2104, 0]
